Goal: Information Seeking & Learning: Compare options

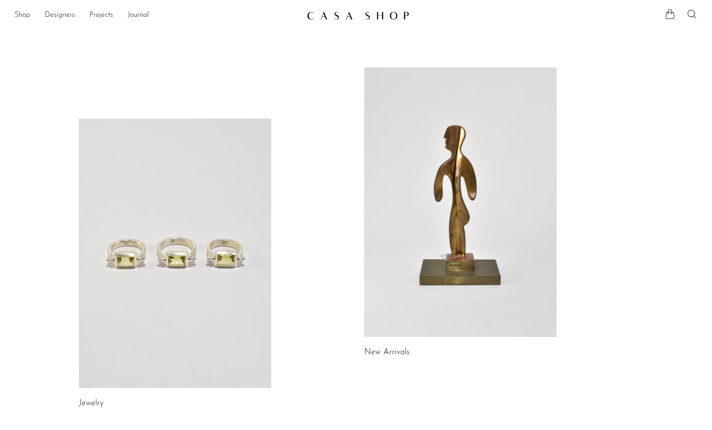
click at [336, 21] on link at bounding box center [356, 15] width 98 height 16
click at [25, 14] on link "Shop" at bounding box center [22, 16] width 15 height 12
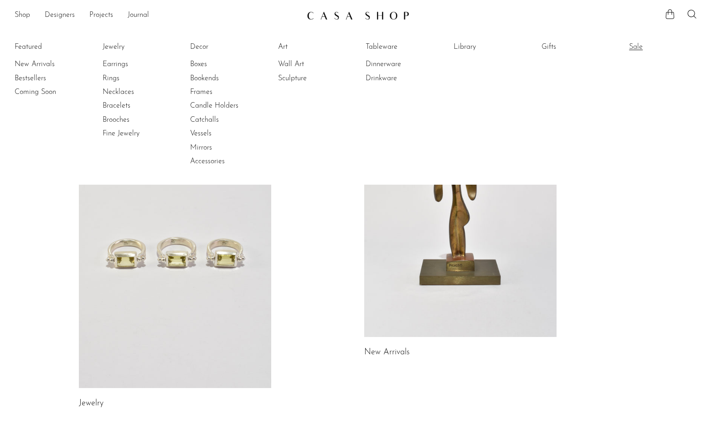
click at [640, 46] on link "Sale" at bounding box center [663, 47] width 68 height 10
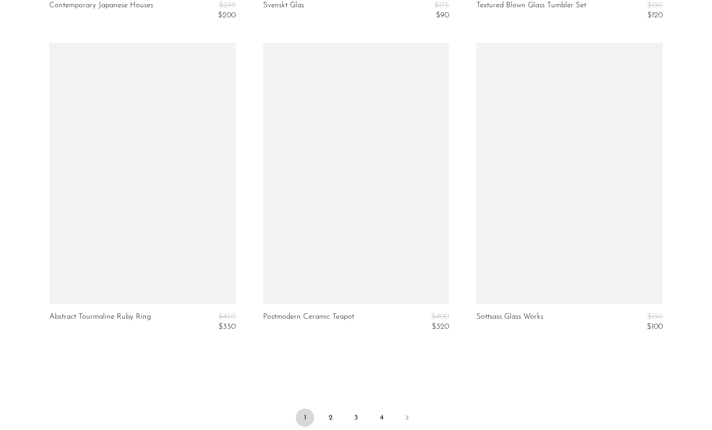
scroll to position [3533, 0]
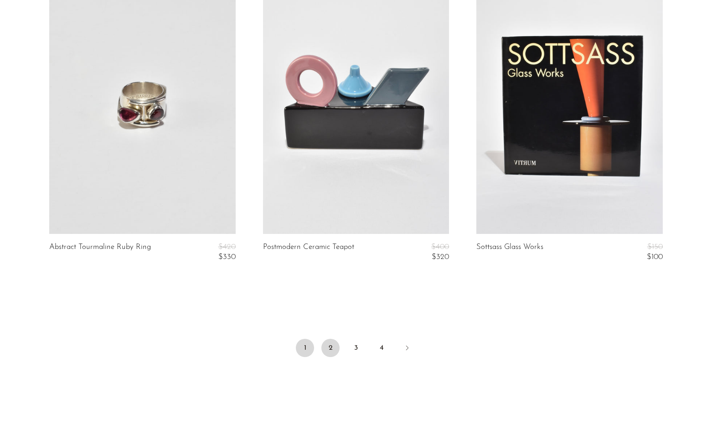
click at [334, 349] on link "2" at bounding box center [330, 347] width 18 height 18
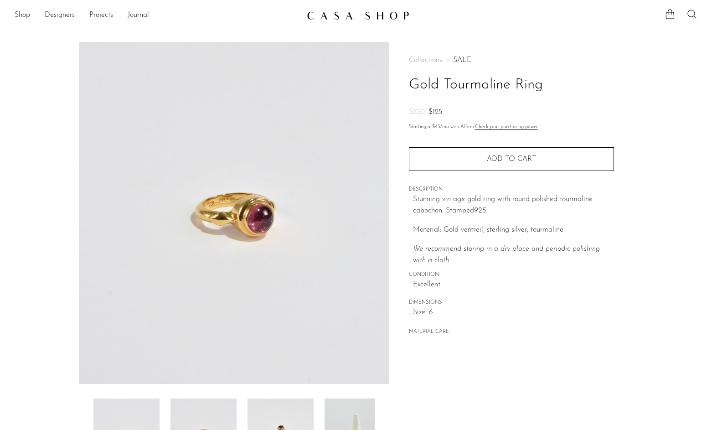
scroll to position [164, 0]
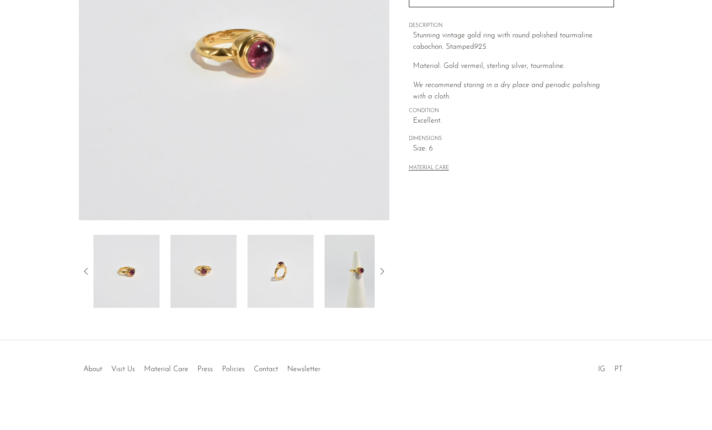
click at [218, 269] on img at bounding box center [203, 271] width 66 height 73
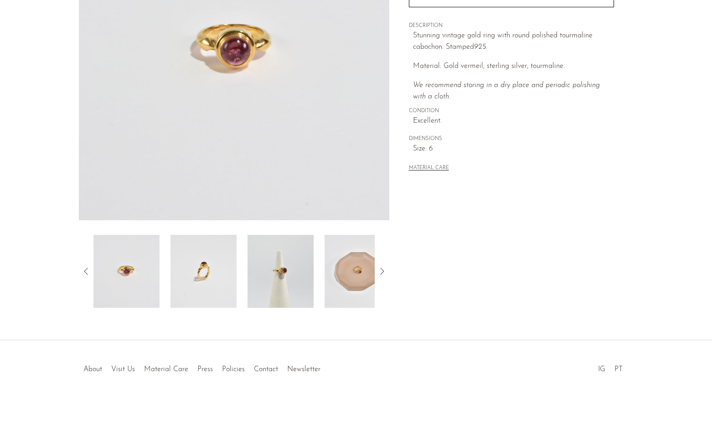
click at [271, 270] on img at bounding box center [280, 271] width 66 height 73
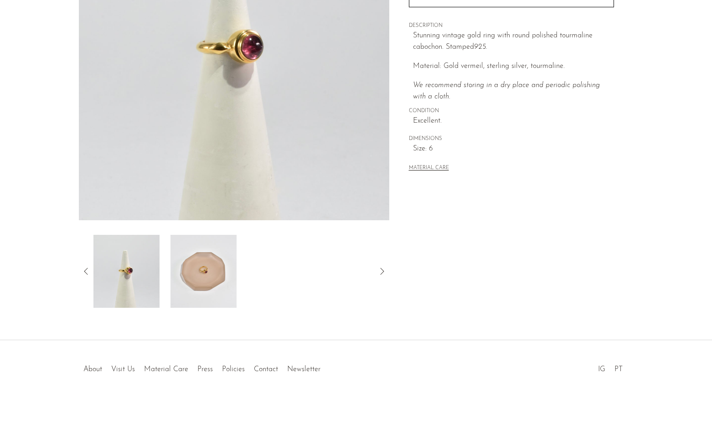
click at [180, 290] on img at bounding box center [203, 271] width 66 height 73
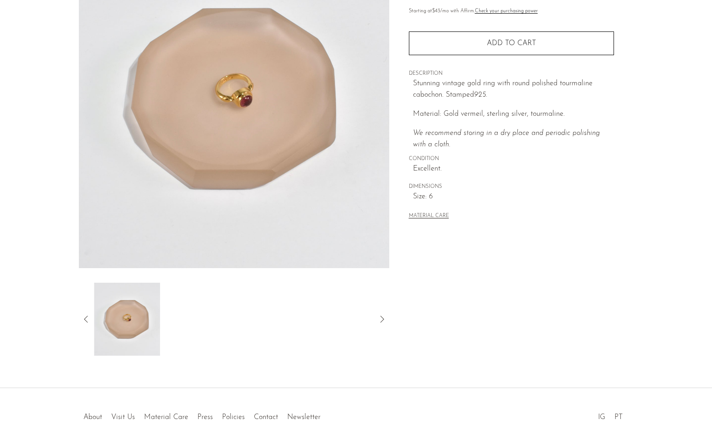
scroll to position [6, 0]
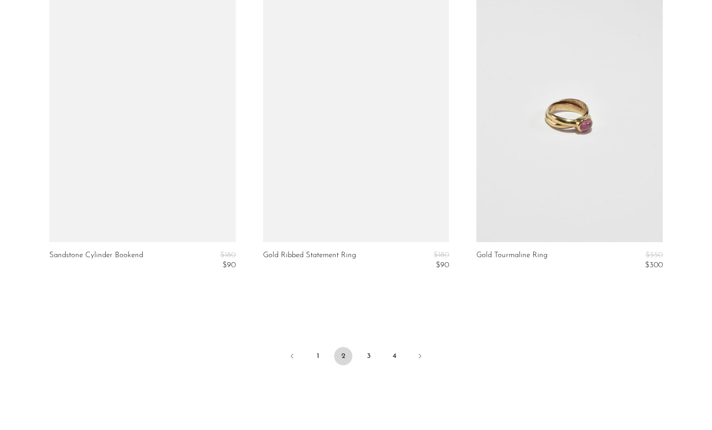
scroll to position [3559, 0]
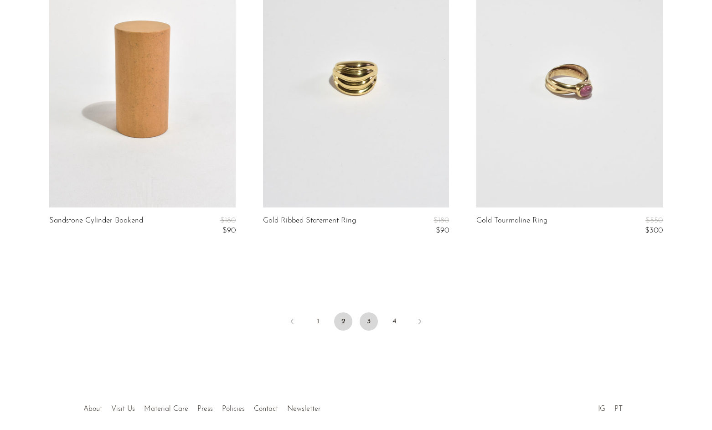
click at [363, 320] on link "3" at bounding box center [368, 321] width 18 height 18
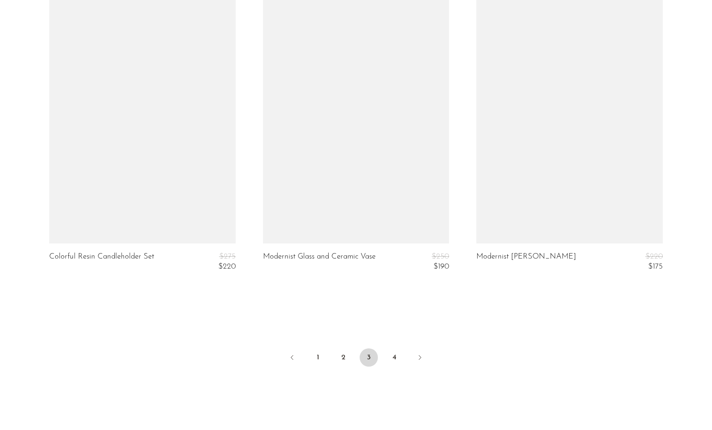
scroll to position [3599, 0]
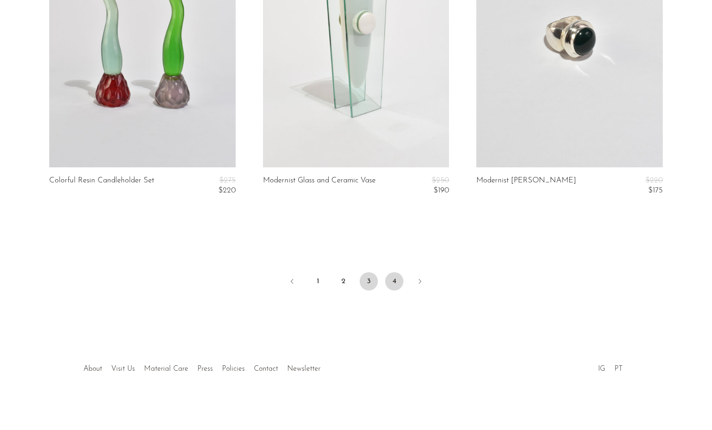
click at [394, 284] on link "4" at bounding box center [394, 281] width 18 height 18
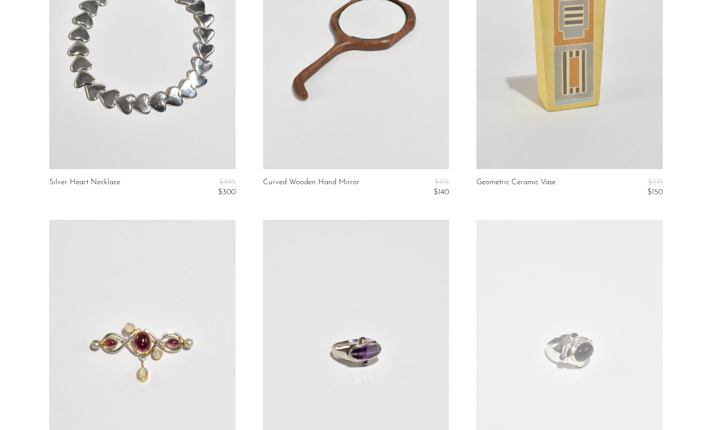
scroll to position [643, 0]
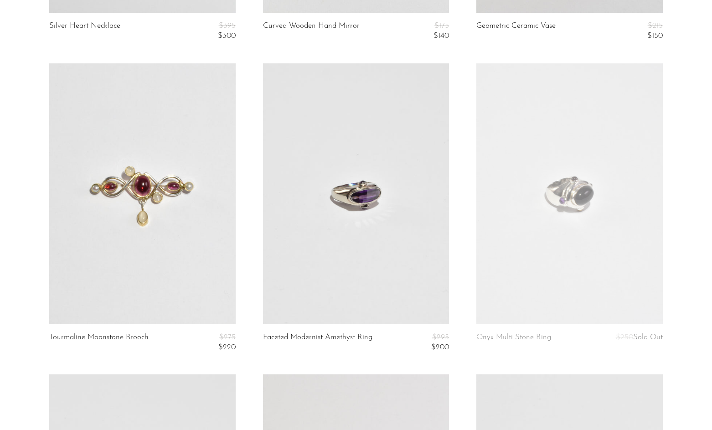
click at [36, 338] on article "Tourmaline Moonstone Brooch $275 $220" at bounding box center [143, 218] width 214 height 311
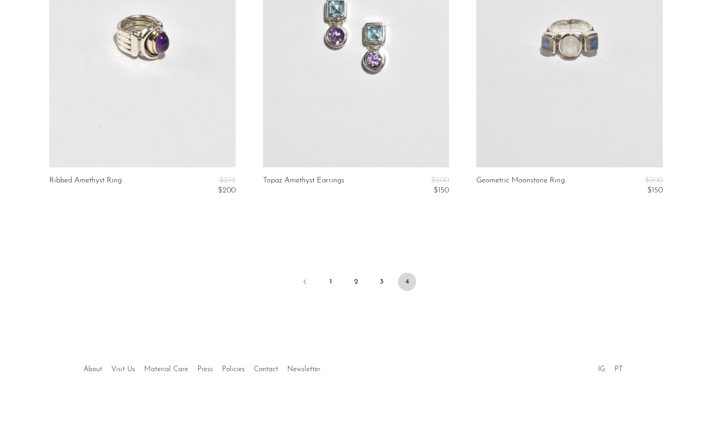
scroll to position [0, 0]
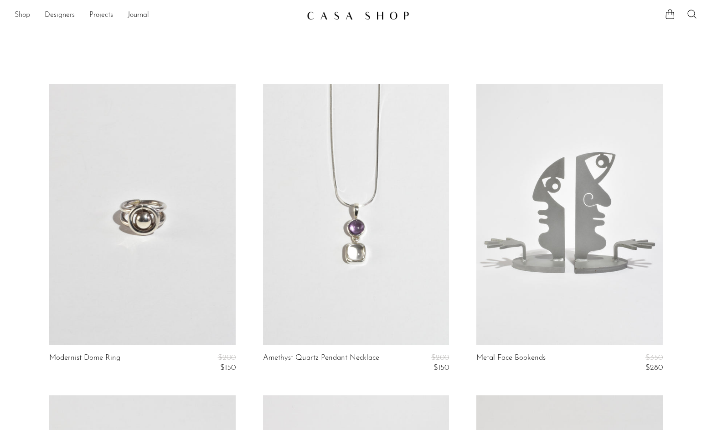
click at [26, 12] on link "Shop" at bounding box center [22, 16] width 15 height 12
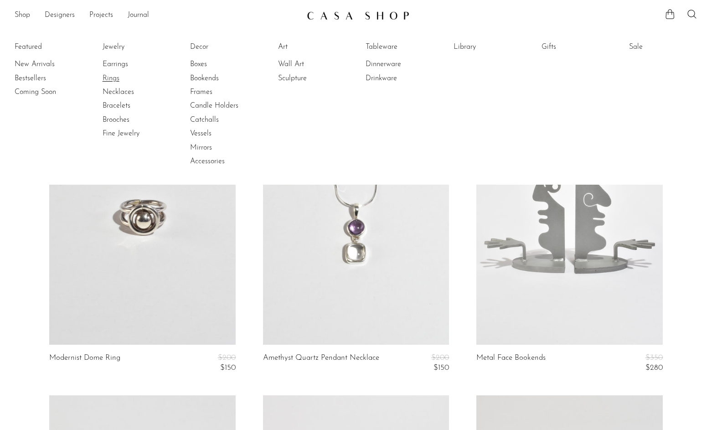
click at [112, 77] on link "Rings" at bounding box center [136, 78] width 68 height 10
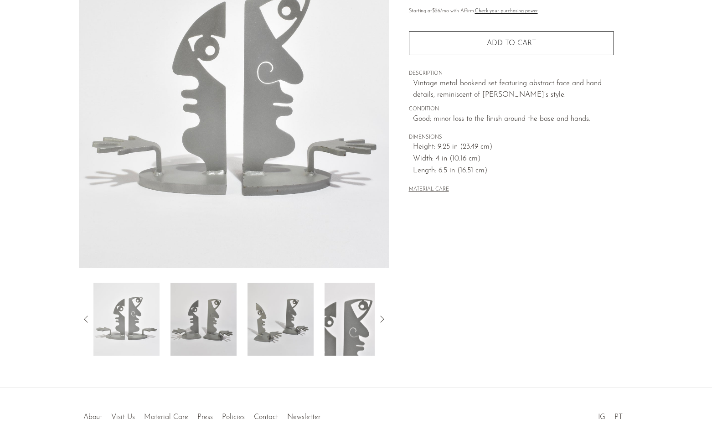
scroll to position [2, 0]
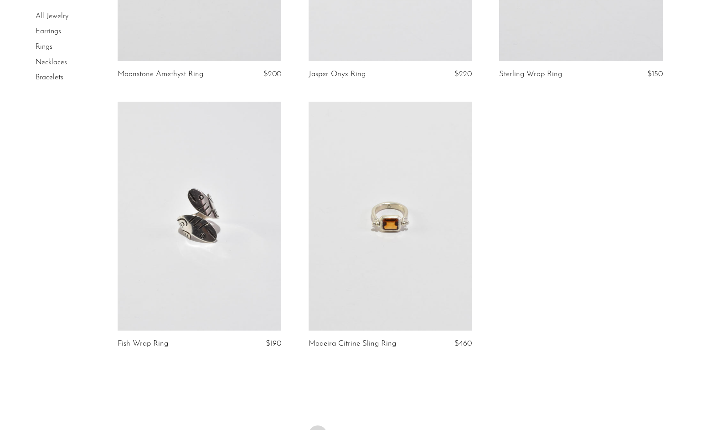
scroll to position [3102, 0]
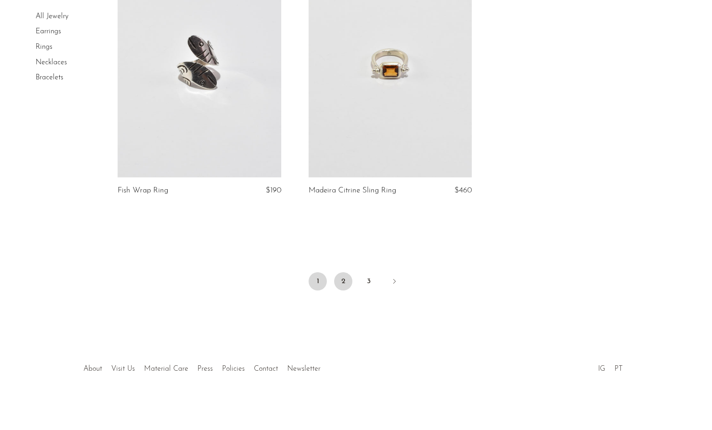
click at [338, 279] on link "2" at bounding box center [343, 281] width 18 height 18
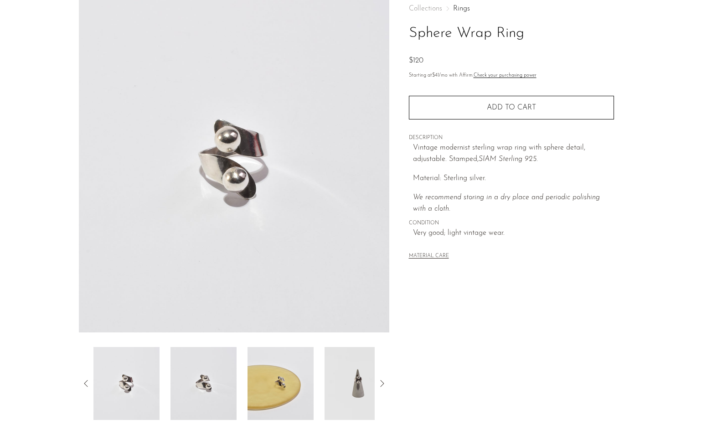
scroll to position [68, 0]
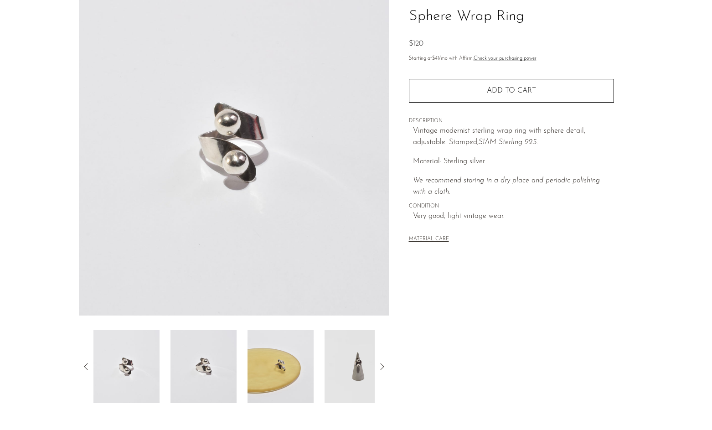
click at [176, 408] on div "Sphere Wrap Ring $120" at bounding box center [356, 204] width 712 height 461
click at [191, 368] on img at bounding box center [203, 366] width 66 height 73
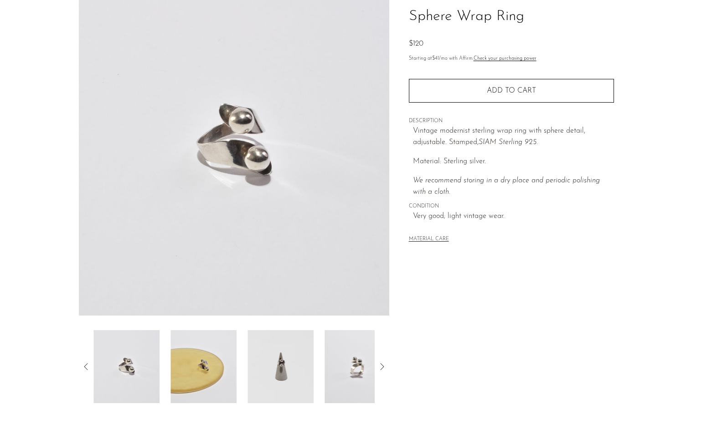
click at [200, 364] on img at bounding box center [203, 366] width 66 height 73
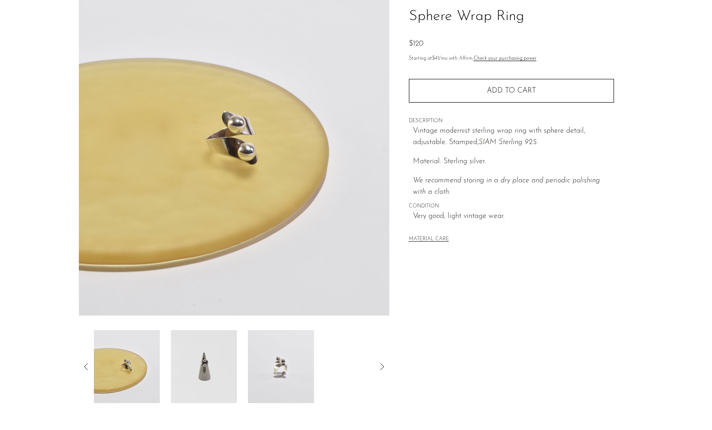
click at [200, 365] on img at bounding box center [204, 366] width 66 height 73
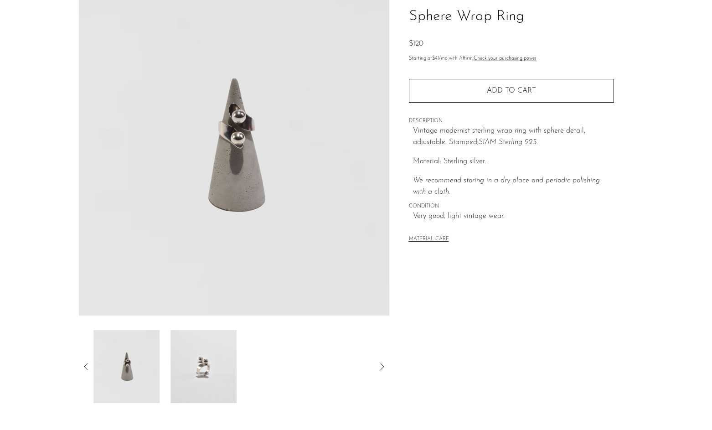
click at [200, 365] on img at bounding box center [203, 366] width 66 height 73
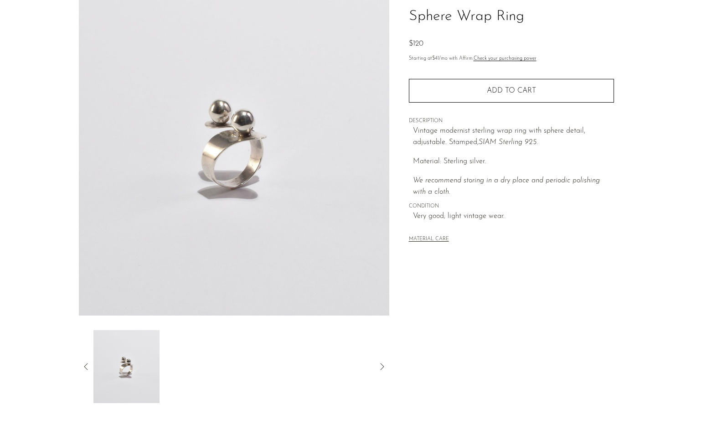
click at [82, 362] on icon at bounding box center [86, 366] width 11 height 11
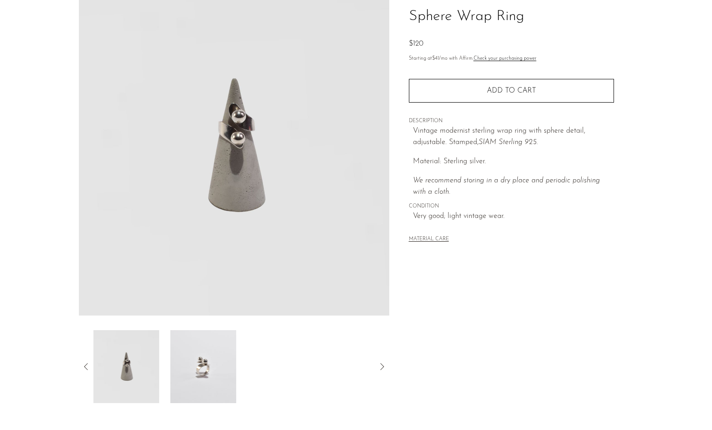
click at [82, 362] on icon at bounding box center [86, 366] width 11 height 11
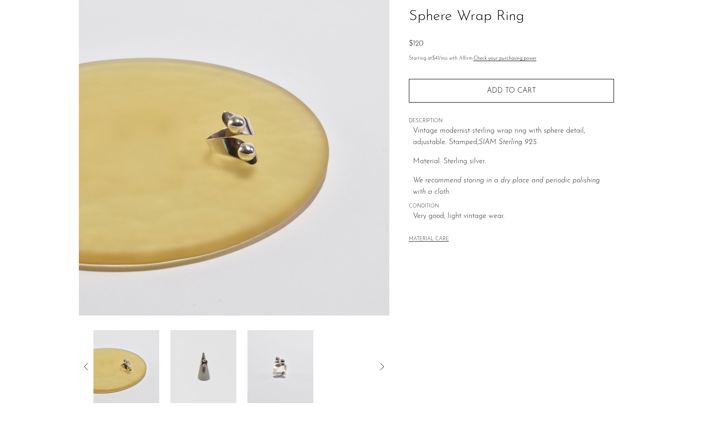
click at [82, 362] on icon at bounding box center [86, 366] width 11 height 11
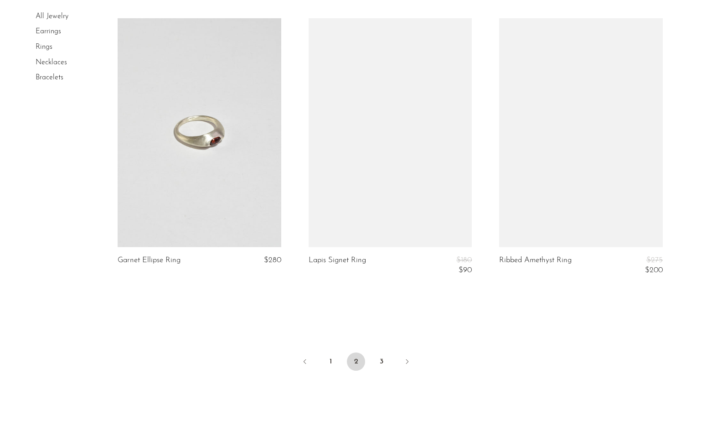
scroll to position [3134, 0]
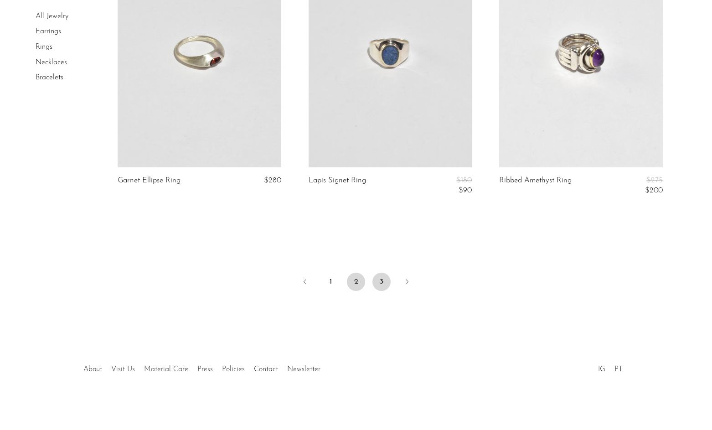
click at [377, 279] on link "3" at bounding box center [381, 281] width 18 height 18
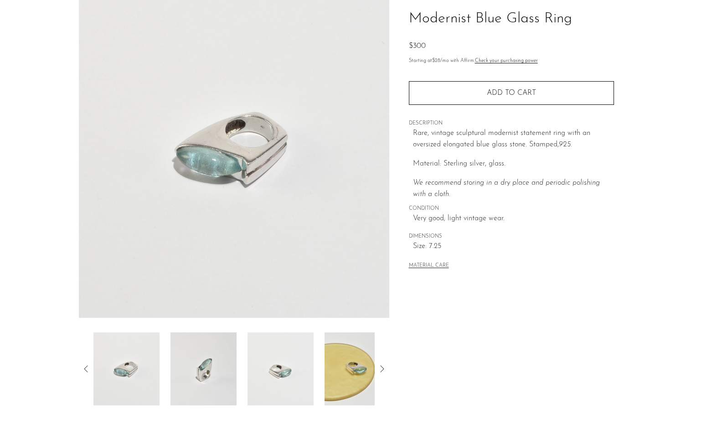
scroll to position [76, 0]
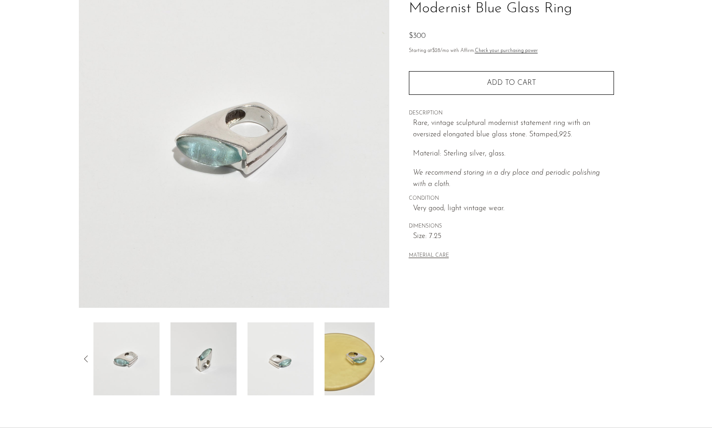
click at [279, 353] on img at bounding box center [280, 358] width 66 height 73
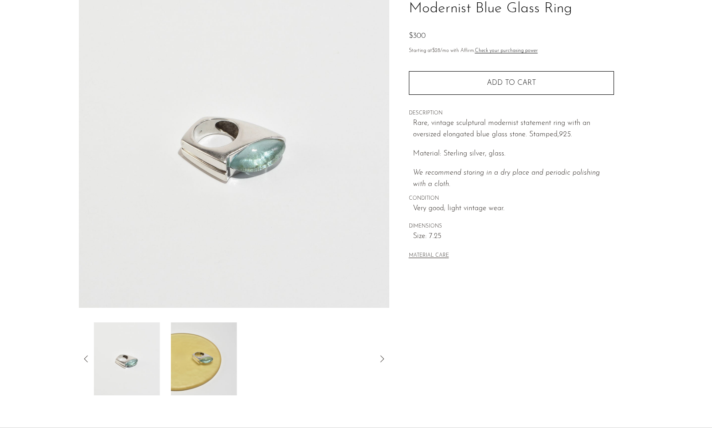
click at [187, 367] on img at bounding box center [204, 358] width 66 height 73
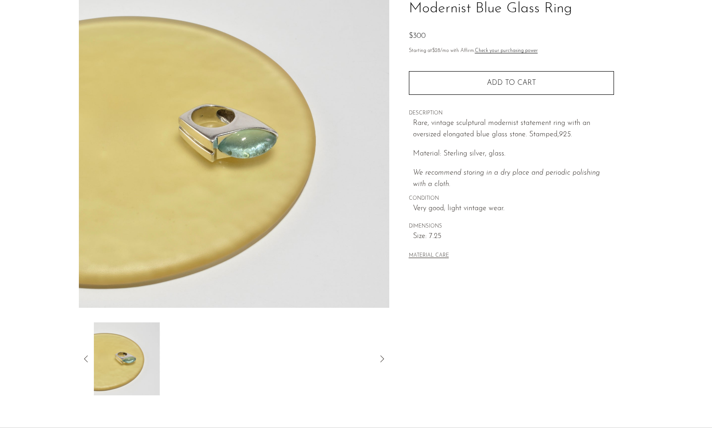
click at [87, 359] on icon at bounding box center [86, 358] width 11 height 11
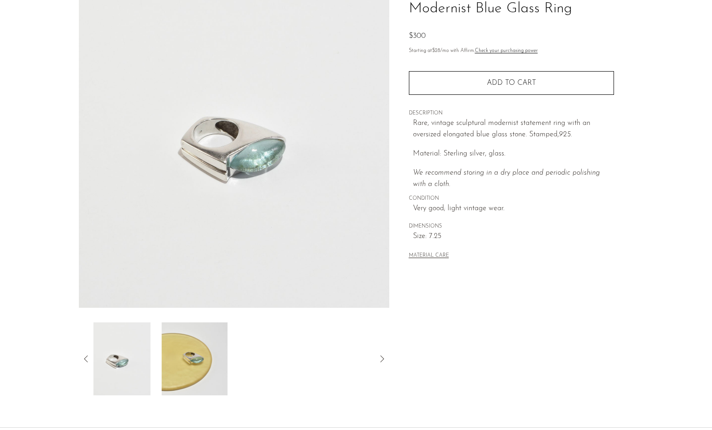
click at [87, 359] on icon at bounding box center [86, 358] width 11 height 11
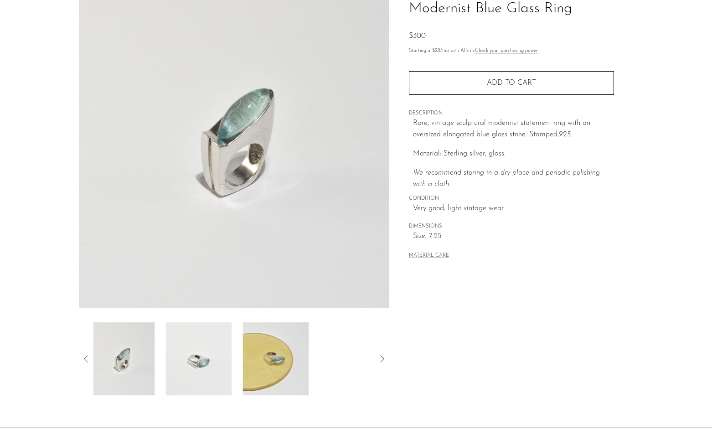
click at [87, 359] on icon at bounding box center [86, 358] width 11 height 11
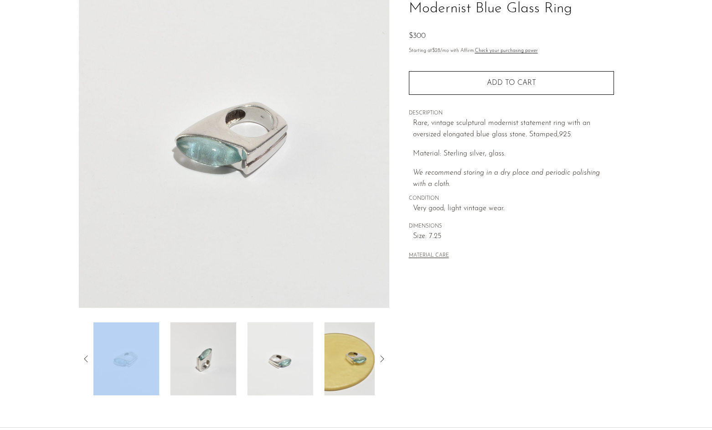
click at [213, 353] on img at bounding box center [203, 358] width 66 height 73
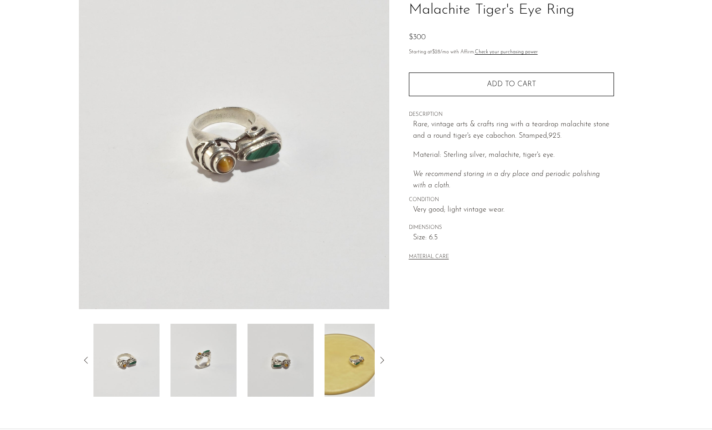
scroll to position [75, 0]
click at [201, 359] on img at bounding box center [203, 359] width 66 height 73
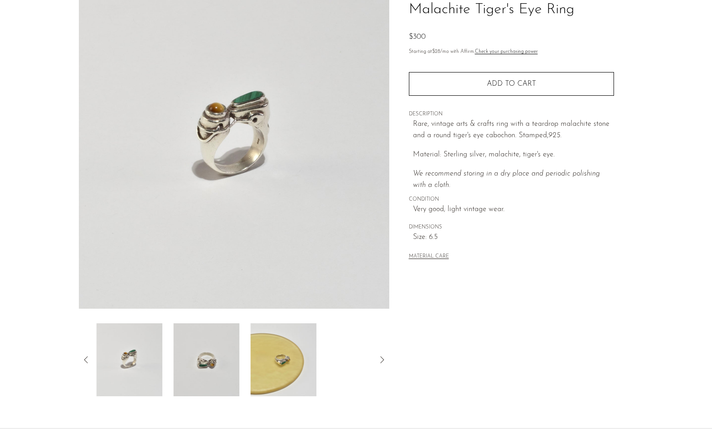
click at [231, 359] on img at bounding box center [206, 359] width 66 height 73
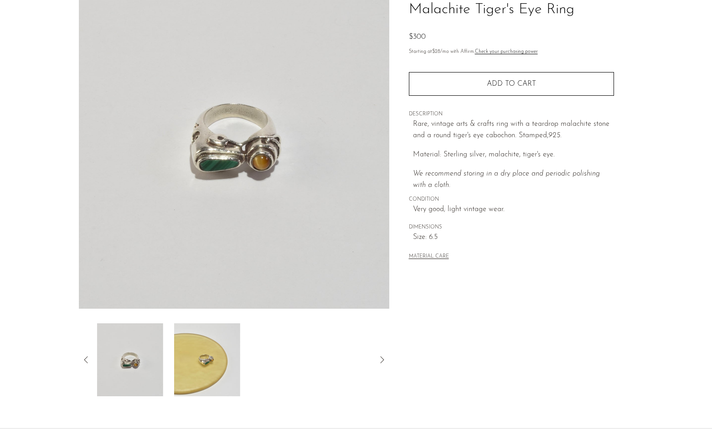
click at [231, 359] on img at bounding box center [207, 359] width 66 height 73
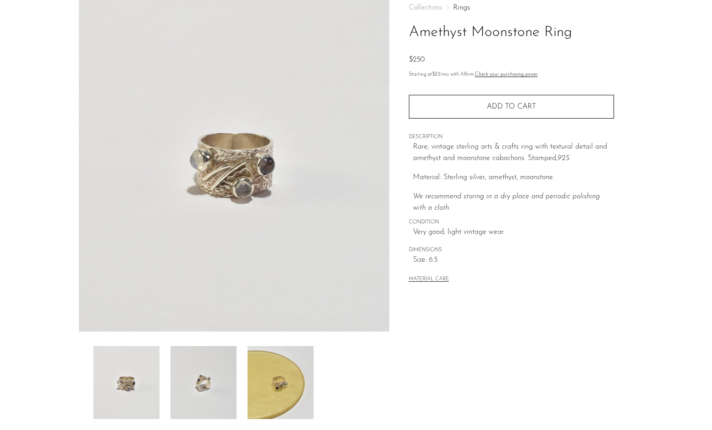
scroll to position [54, 0]
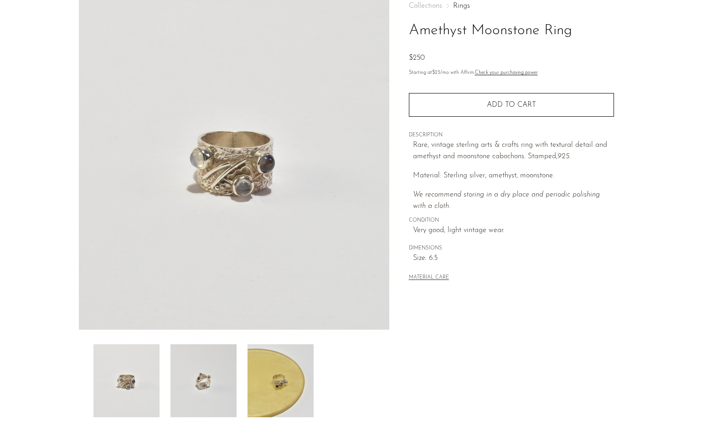
click at [200, 400] on img at bounding box center [203, 380] width 66 height 73
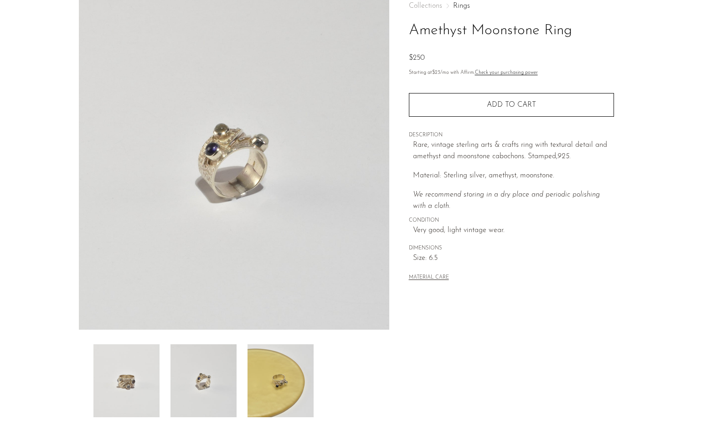
click at [165, 394] on div at bounding box center [233, 380] width 281 height 73
click at [281, 381] on img at bounding box center [280, 380] width 66 height 73
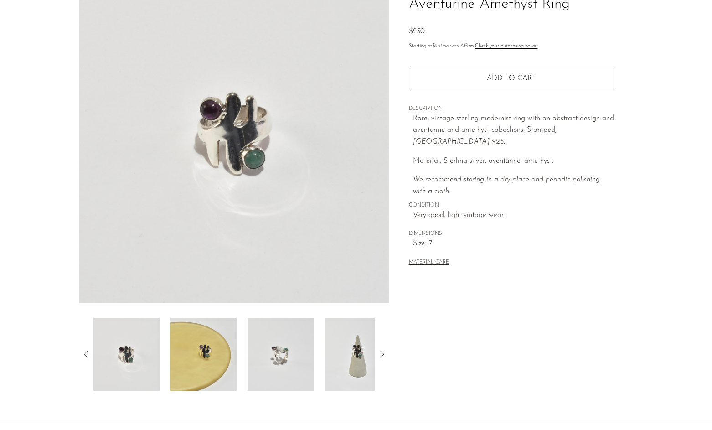
scroll to position [81, 0]
click at [258, 379] on img at bounding box center [280, 353] width 66 height 73
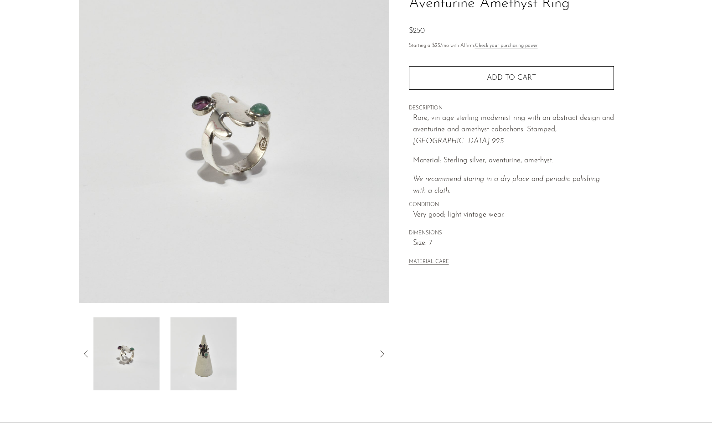
click at [184, 345] on img at bounding box center [203, 353] width 66 height 73
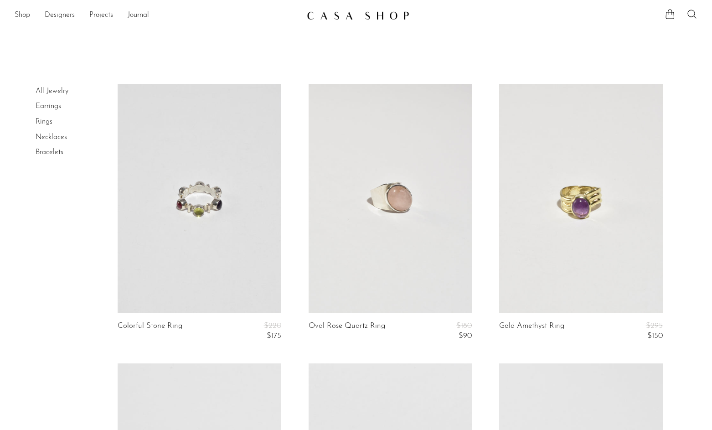
click at [45, 152] on link "Bracelets" at bounding box center [50, 152] width 28 height 7
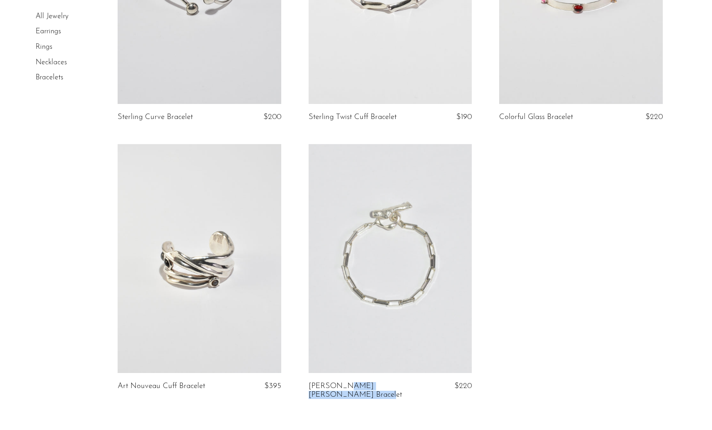
scroll to position [923, 0]
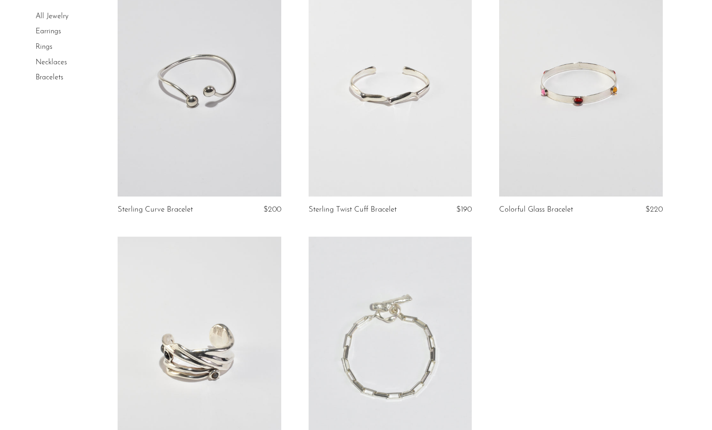
click at [61, 60] on link "Necklaces" at bounding box center [51, 62] width 31 height 7
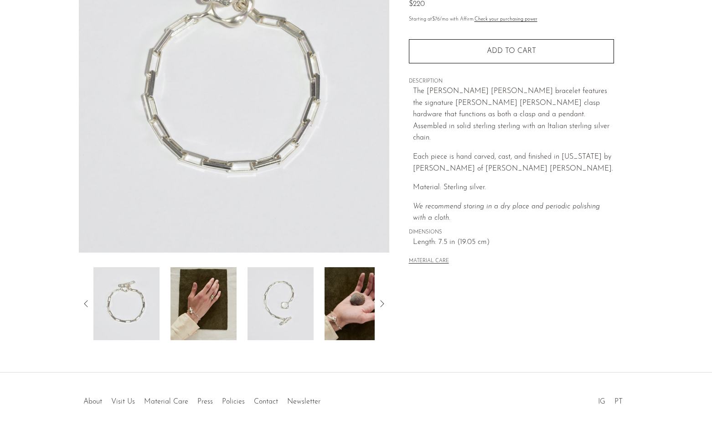
scroll to position [132, 0]
click at [203, 296] on img at bounding box center [203, 302] width 66 height 73
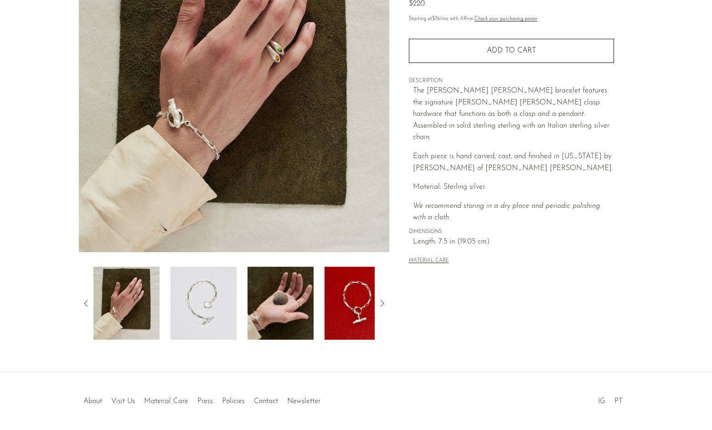
click at [203, 296] on img at bounding box center [203, 302] width 66 height 73
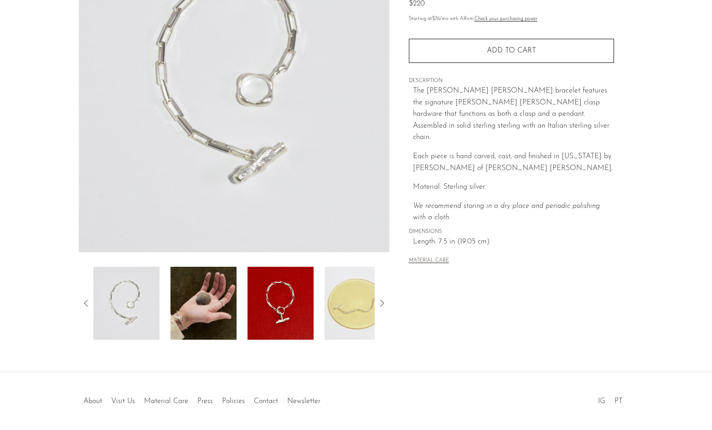
click at [203, 296] on img at bounding box center [203, 302] width 66 height 73
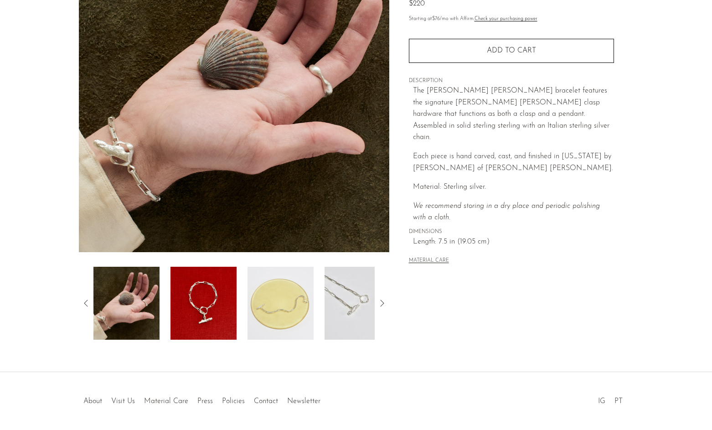
click at [202, 297] on img at bounding box center [203, 302] width 66 height 73
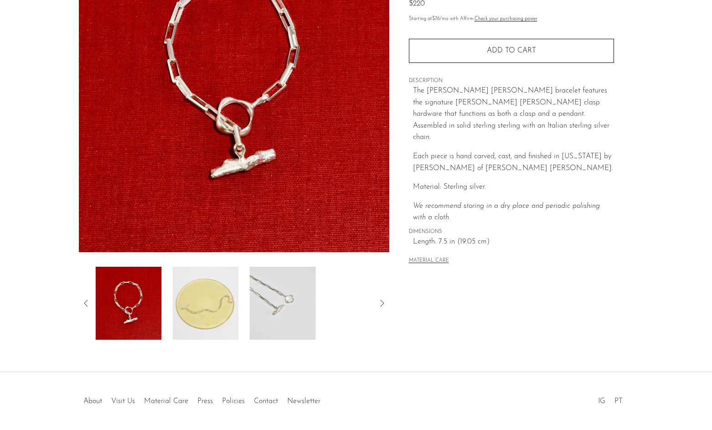
click at [202, 297] on img at bounding box center [206, 302] width 66 height 73
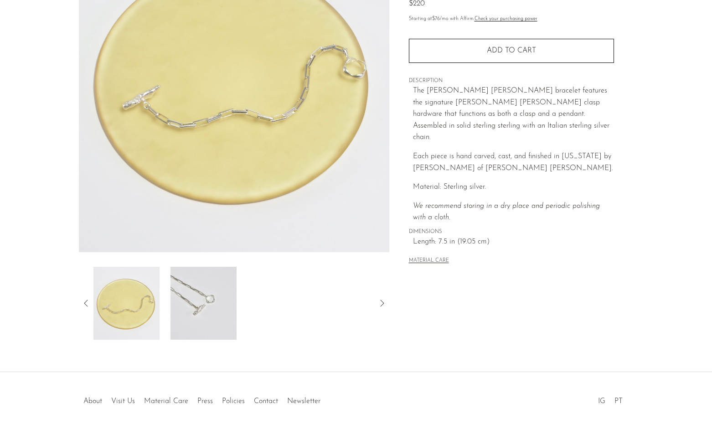
click at [202, 297] on img at bounding box center [203, 302] width 66 height 73
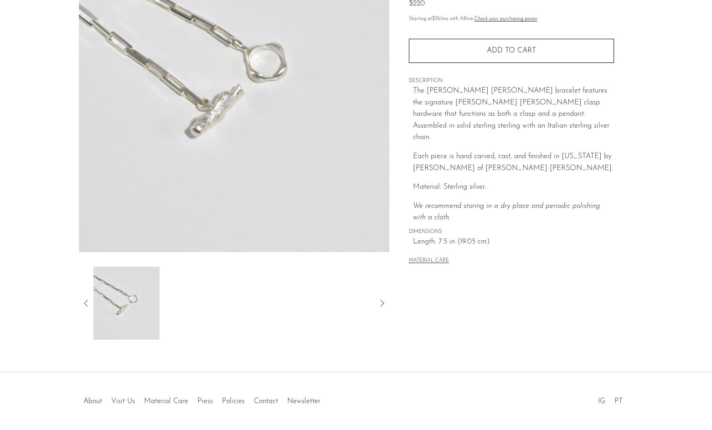
click at [83, 302] on icon at bounding box center [86, 302] width 11 height 11
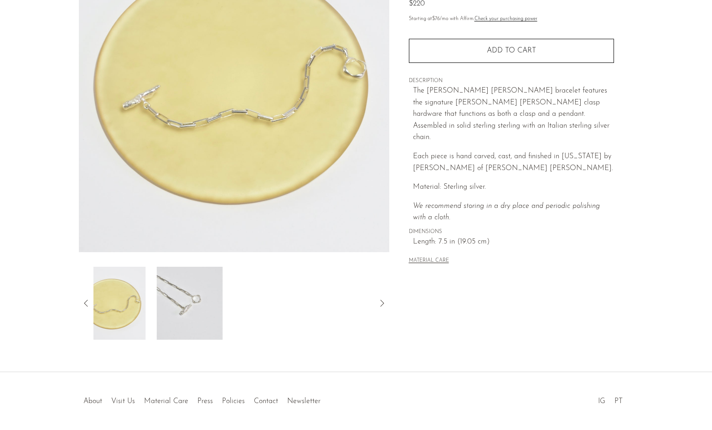
click at [83, 302] on icon at bounding box center [86, 302] width 11 height 11
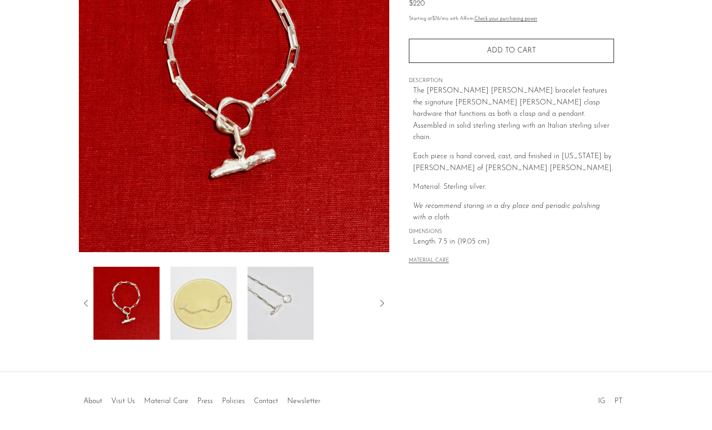
click at [83, 302] on icon at bounding box center [86, 302] width 11 height 11
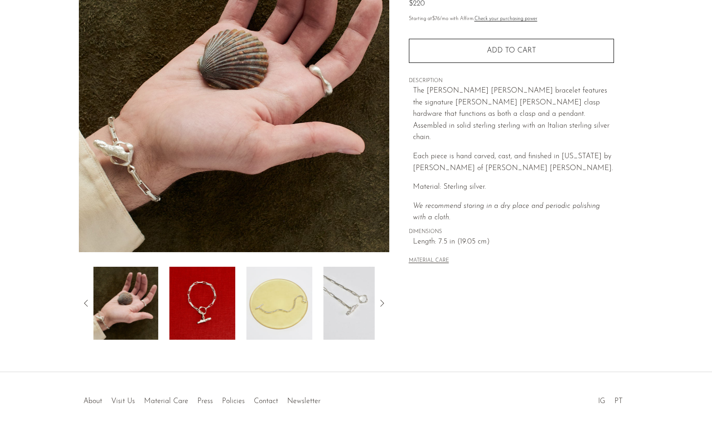
click at [83, 302] on icon at bounding box center [86, 302] width 11 height 11
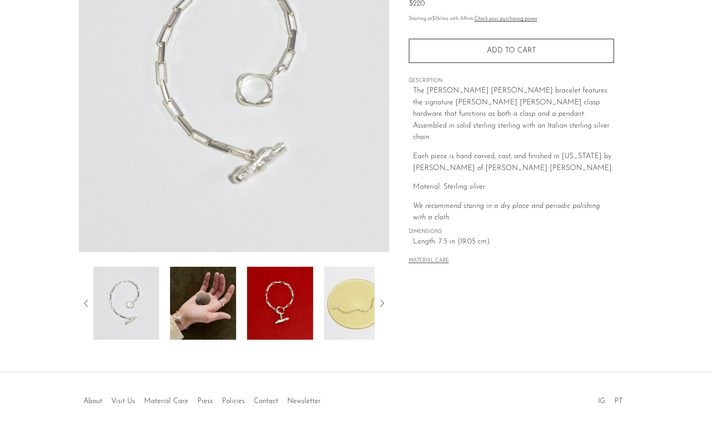
click at [83, 302] on icon at bounding box center [86, 302] width 11 height 11
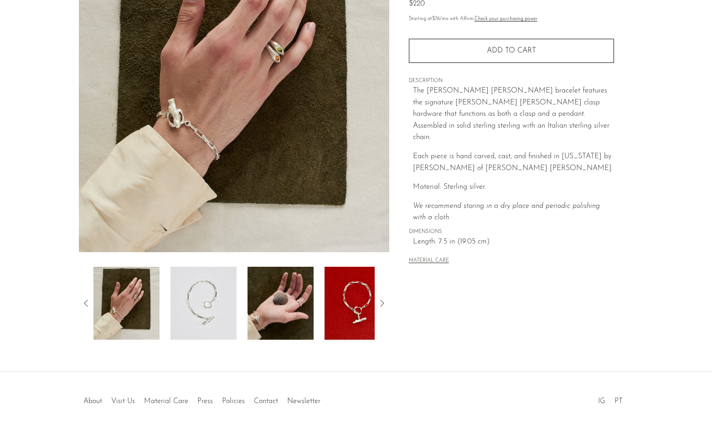
click at [83, 302] on icon at bounding box center [86, 302] width 11 height 11
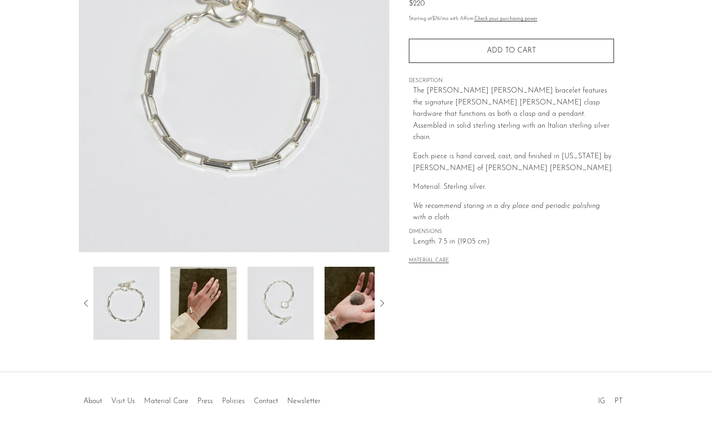
click at [192, 303] on img at bounding box center [203, 302] width 66 height 73
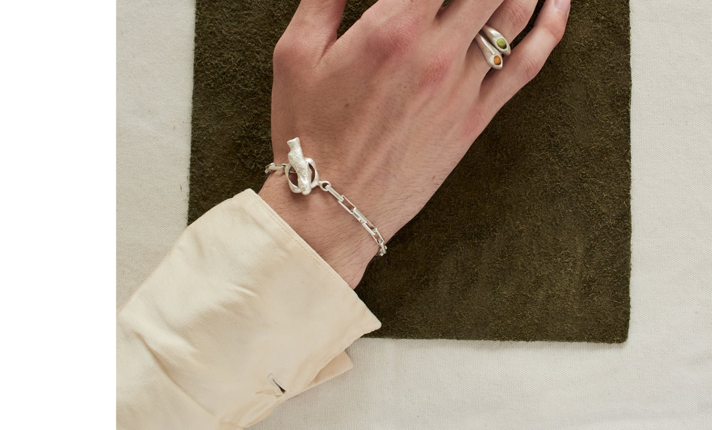
scroll to position [86, 0]
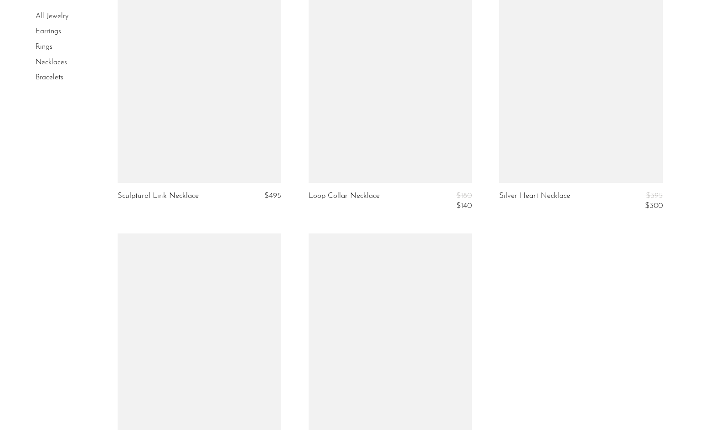
scroll to position [3050, 0]
